Goal: Navigation & Orientation: Find specific page/section

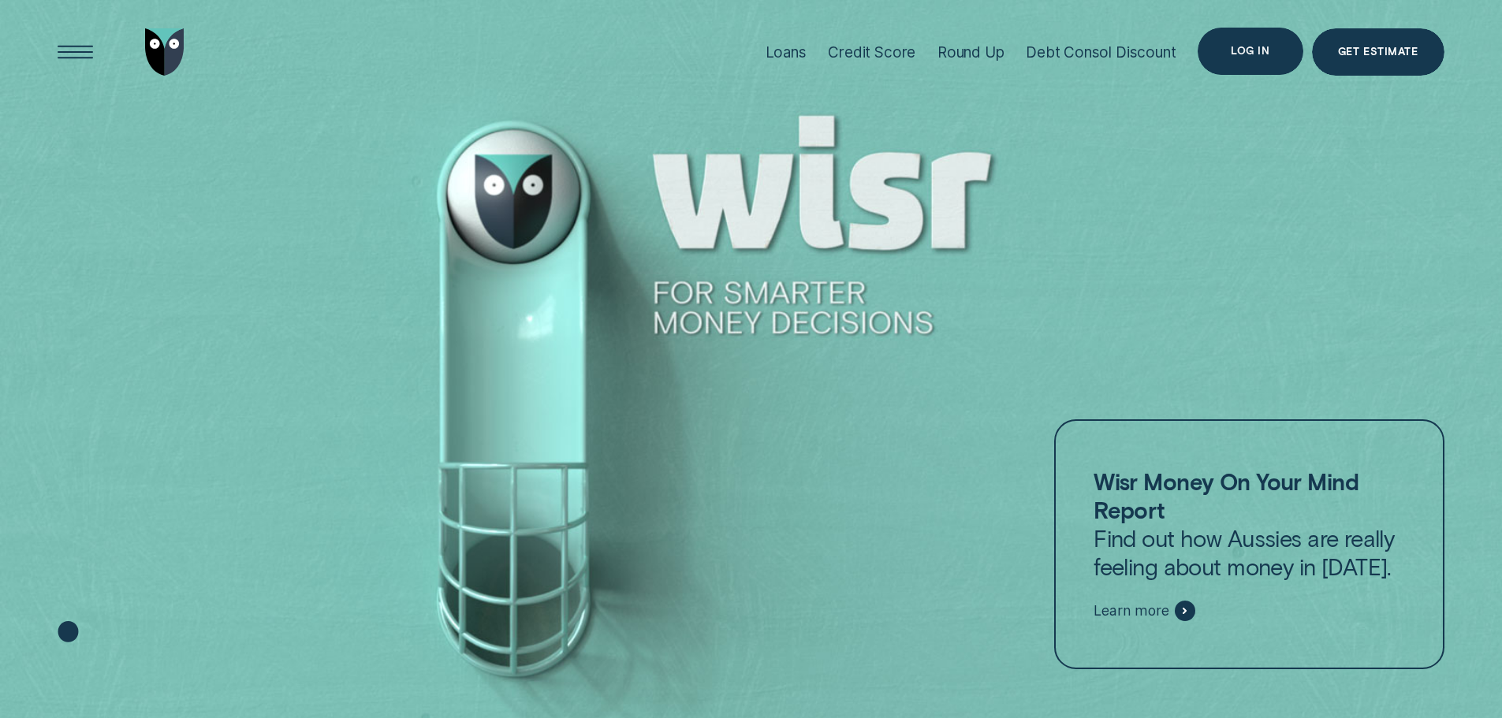
click at [1259, 57] on div "Log in" at bounding box center [1250, 51] width 105 height 47
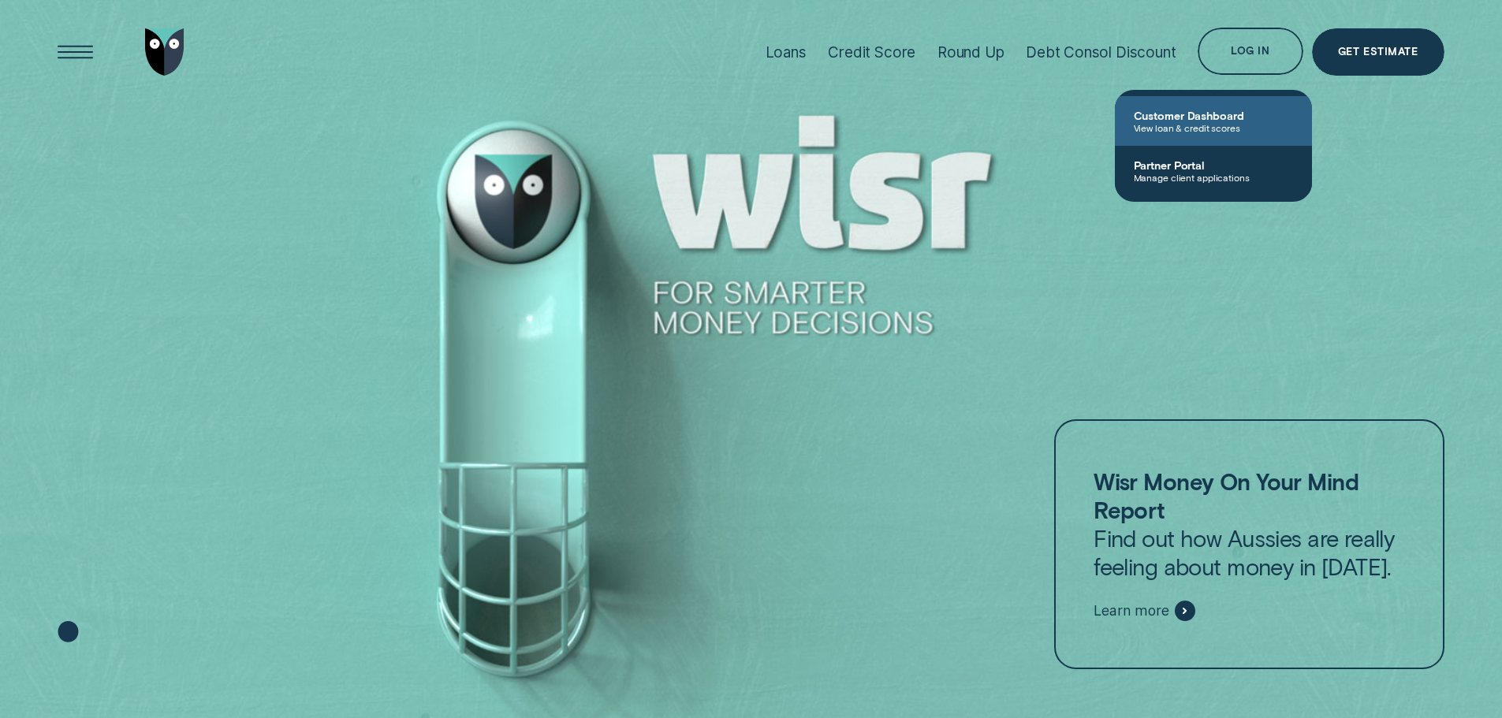
click at [1217, 130] on span "View loan & credit scores" at bounding box center [1213, 127] width 159 height 11
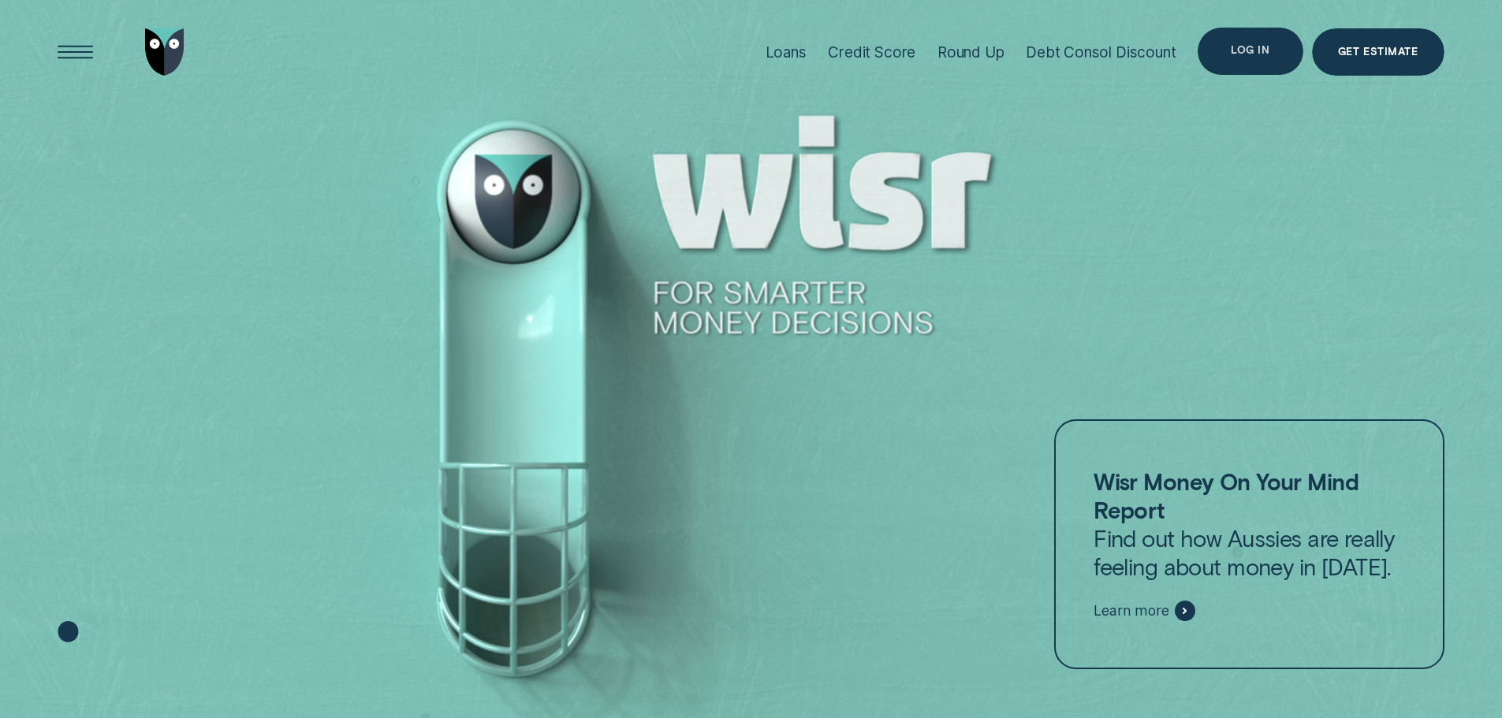
click at [1261, 58] on div "Log in" at bounding box center [1250, 51] width 105 height 47
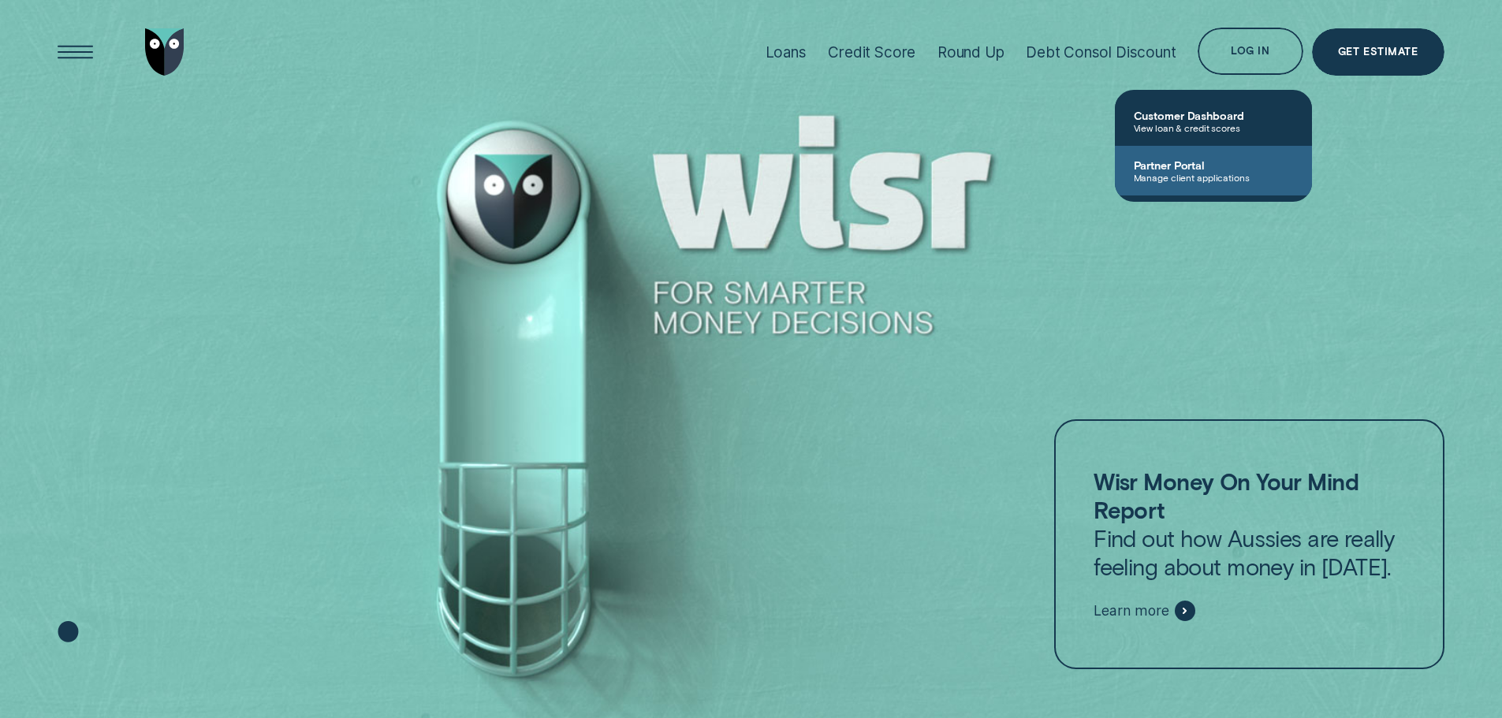
click at [1207, 183] on link "Partner Portal Manage client applications" at bounding box center [1213, 171] width 197 height 50
